Goal: Task Accomplishment & Management: Manage account settings

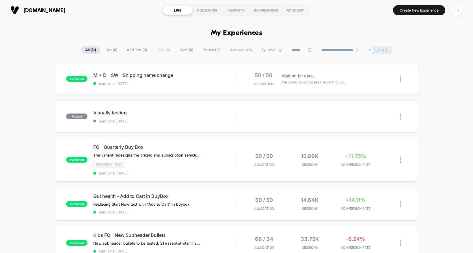
click at [455, 13] on div "TS" at bounding box center [456, 10] width 11 height 11
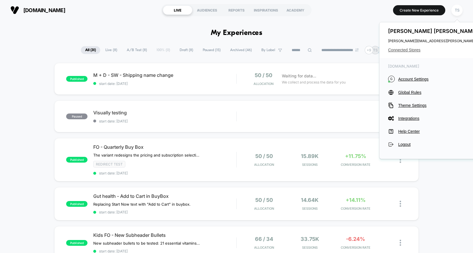
click at [393, 48] on span "Connected Stores" at bounding box center [445, 50] width 115 height 5
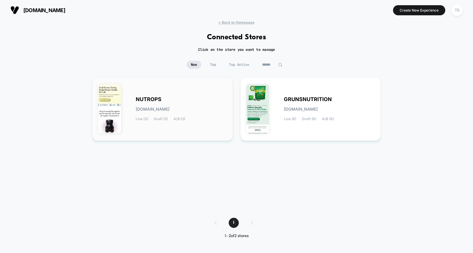
click at [172, 91] on div "NUTROPS [DOMAIN_NAME] Live (3) Draft (2) A/B (2)" at bounding box center [162, 108] width 129 height 51
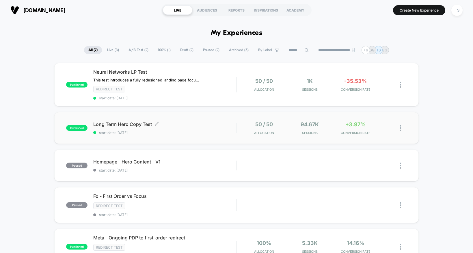
click at [176, 127] on div "Long Term Hero Copy Test Click to edit experience details Click to edit experie…" at bounding box center [164, 128] width 143 height 14
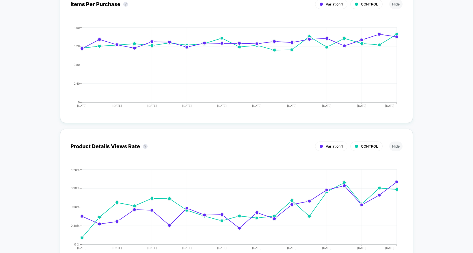
scroll to position [1763, 0]
